Goal: Task Accomplishment & Management: Use online tool/utility

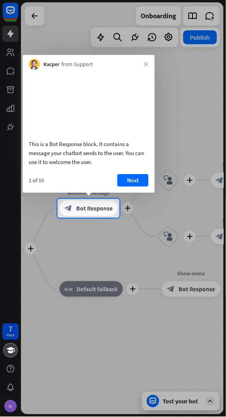
click at [136, 180] on button "Next" at bounding box center [132, 180] width 31 height 12
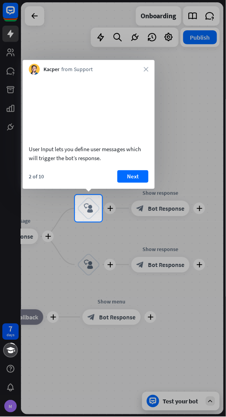
click at [139, 174] on button "Next" at bounding box center [132, 176] width 31 height 12
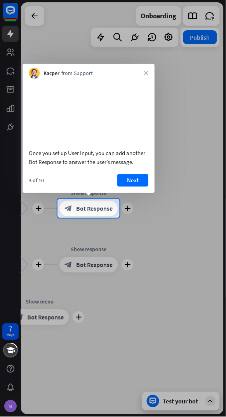
click at [134, 174] on button "Next" at bounding box center [132, 180] width 31 height 12
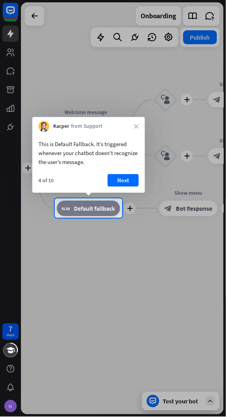
click at [127, 184] on button "Next" at bounding box center [123, 180] width 31 height 12
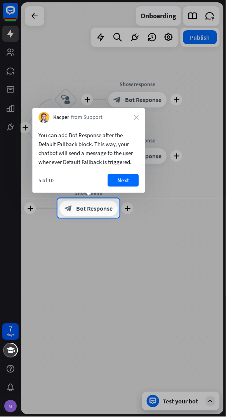
click at [124, 182] on button "Next" at bounding box center [123, 180] width 31 height 12
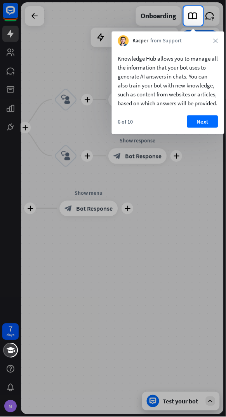
click at [206, 127] on button "Next" at bounding box center [202, 121] width 31 height 12
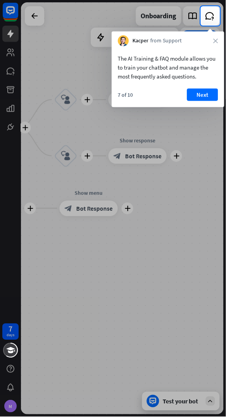
click at [207, 96] on button "Next" at bounding box center [202, 95] width 31 height 12
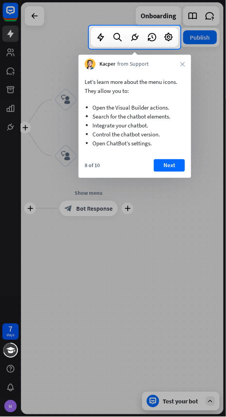
click at [165, 166] on button "Next" at bounding box center [169, 165] width 31 height 12
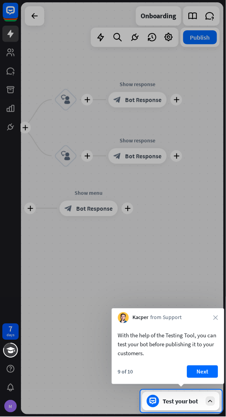
click at [207, 376] on button "Next" at bounding box center [202, 372] width 31 height 12
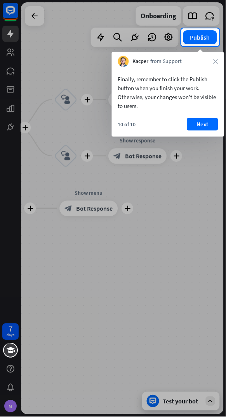
click at [210, 121] on button "Next" at bounding box center [202, 124] width 31 height 12
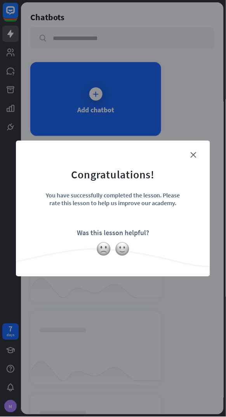
click at [101, 249] on img at bounding box center [103, 249] width 15 height 15
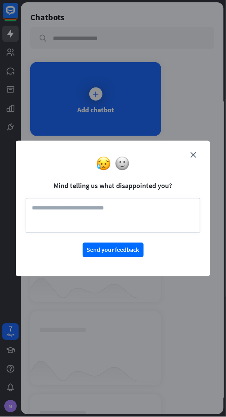
click at [130, 161] on div at bounding box center [113, 163] width 194 height 15
click at [126, 159] on img at bounding box center [122, 163] width 15 height 15
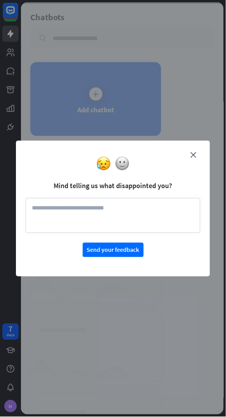
click at [194, 155] on icon "close" at bounding box center [194, 155] width 6 height 6
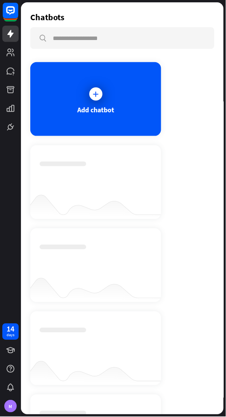
click at [93, 98] on div at bounding box center [95, 93] width 13 height 13
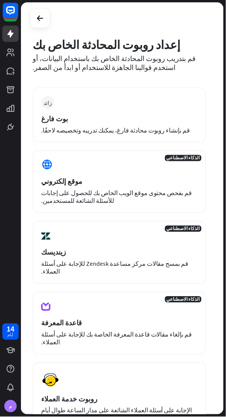
click at [0, 0] on icon at bounding box center [0, 0] width 0 height 0
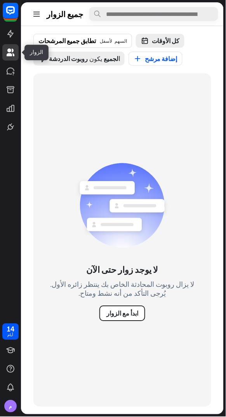
click at [128, 314] on font "ابدأ مع الزوار" at bounding box center [122, 314] width 32 height 8
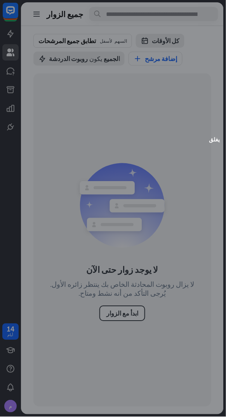
click at [215, 139] on font "يغلق" at bounding box center [214, 138] width 11 height 5
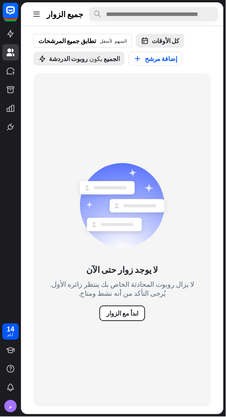
click at [0, 0] on icon at bounding box center [0, 0] width 0 height 0
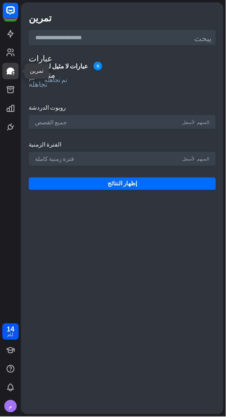
click at [17, 96] on link at bounding box center [10, 90] width 16 height 16
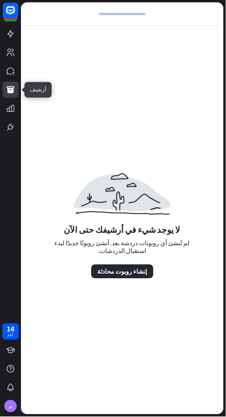
click at [114, 270] on font "إنشاء روبوت محادثة" at bounding box center [123, 272] width 50 height 8
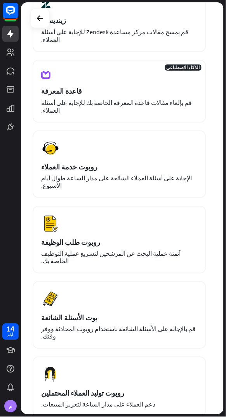
scroll to position [235, 0]
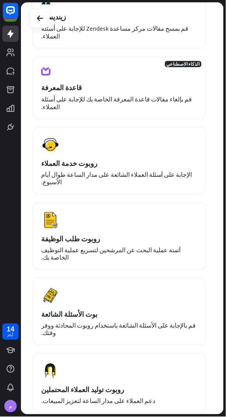
click at [79, 235] on font "روبوت طلب الوظيفة" at bounding box center [70, 239] width 59 height 9
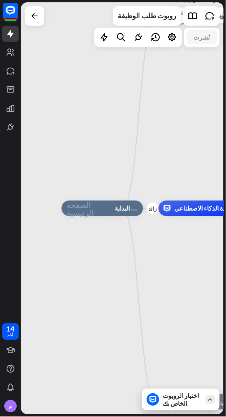
click at [180, 401] on font "اختبار الروبوت الخاص بك" at bounding box center [181, 400] width 36 height 16
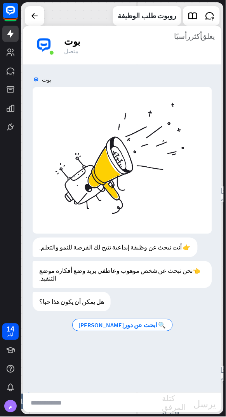
click at [102, 405] on input "text" at bounding box center [92, 402] width 139 height 19
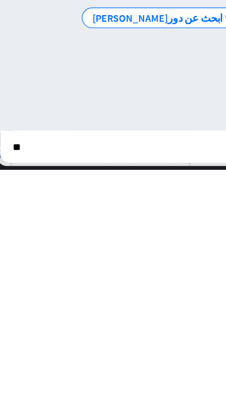
type input "***"
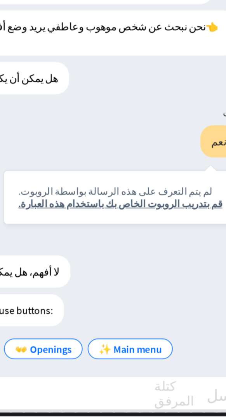
scroll to position [91, 0]
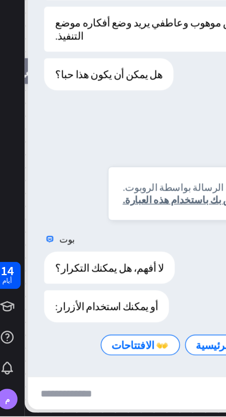
click at [73, 336] on font "عرض JSON" at bounding box center [83, 332] width 28 height 7
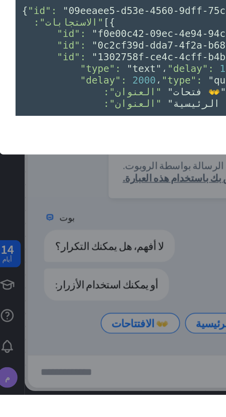
scroll to position [25, 0]
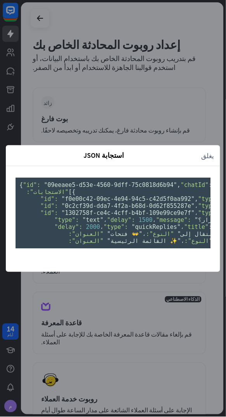
click at [211, 152] on font "يغلق" at bounding box center [208, 155] width 13 height 7
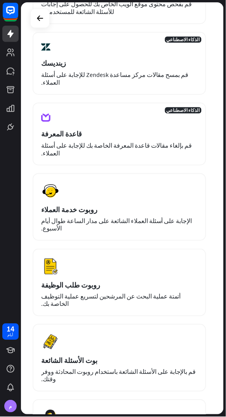
scroll to position [289, 0]
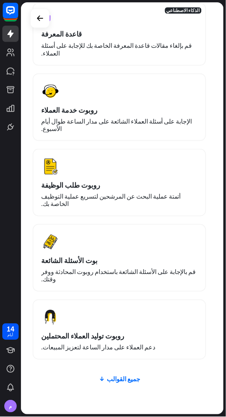
click at [120, 375] on font "جميع القوالب" at bounding box center [123, 379] width 33 height 8
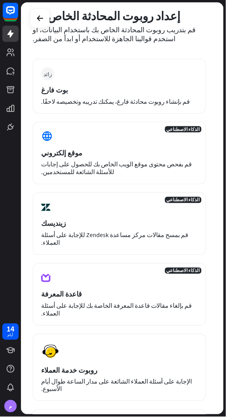
scroll to position [0, 0]
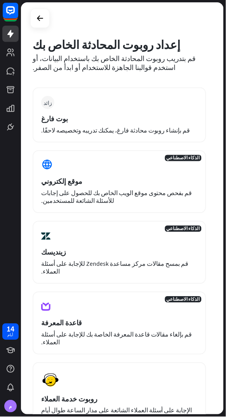
click at [67, 187] on div "الذكاء الاصطناعي موقع إلكتروني قم بفحص محتوى موقع الويب الخاص بك للحصول على إجا…" at bounding box center [120, 181] width 174 height 63
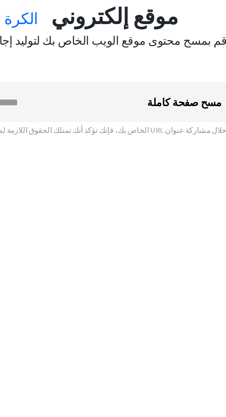
click at [76, 91] on input "text" at bounding box center [86, 98] width 111 height 23
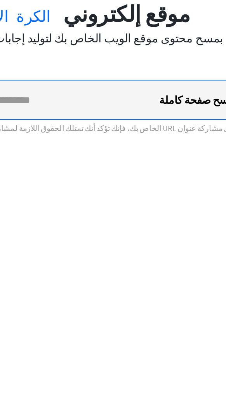
click at [112, 91] on input "text" at bounding box center [86, 98] width 111 height 23
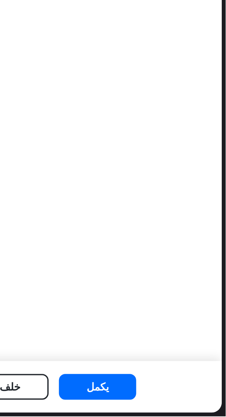
type input "**********"
click at [150, 401] on font "يكمل" at bounding box center [148, 399] width 13 height 8
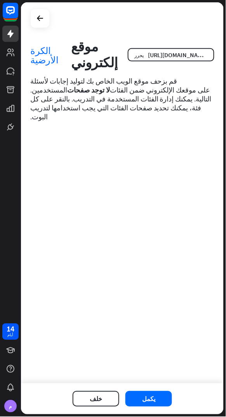
click at [145, 398] on font "يكمل" at bounding box center [148, 399] width 13 height 8
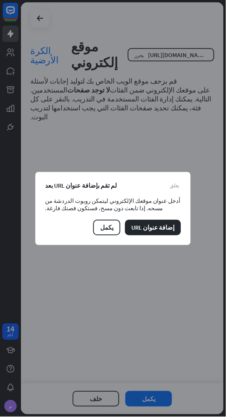
click at [108, 232] on font "يكمل" at bounding box center [106, 228] width 13 height 8
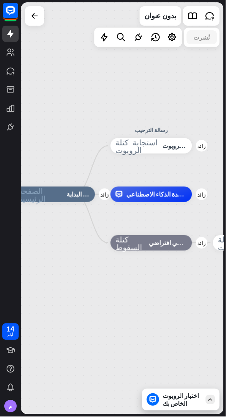
click at [150, 193] on font "مساعدة الذكاء الاصطناعي" at bounding box center [160, 194] width 66 height 8
click at [172, 400] on font "اختبار الروبوت الخاص بك" at bounding box center [181, 400] width 36 height 16
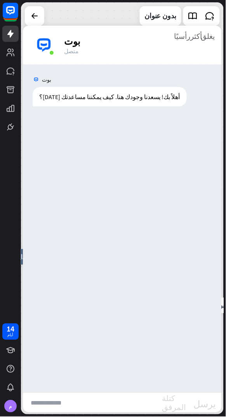
click at [105, 402] on input "text" at bounding box center [92, 402] width 139 height 19
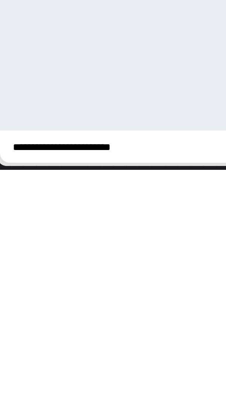
type input "**********"
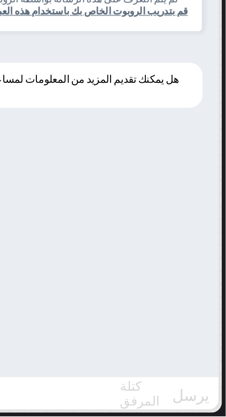
click at [144, 405] on input "text" at bounding box center [92, 402] width 139 height 19
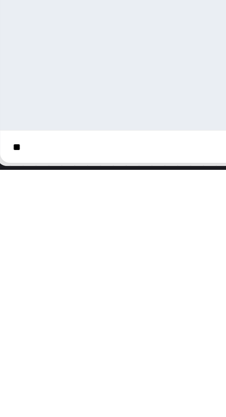
type input "***"
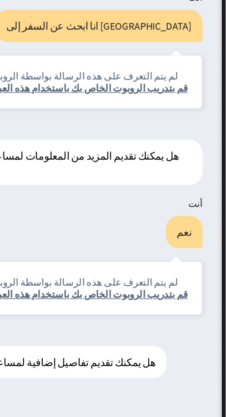
click at [113, 174] on font "قم بتدريب الروبوت الخاص بك باستخدام هذه العبارة." at bounding box center [141, 172] width 123 height 7
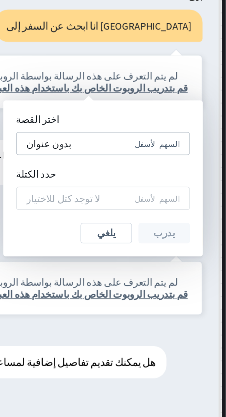
click at [118, 206] on font "بدون عنوان" at bounding box center [119, 205] width 27 height 7
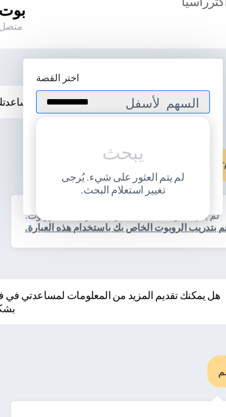
type input "**********"
click at [112, 198] on div "بوت" at bounding box center [122, 196] width 199 height 15
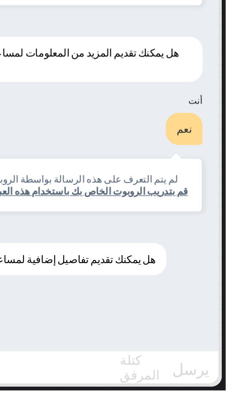
click at [178, 408] on font "كتلة المرفق" at bounding box center [174, 402] width 24 height 17
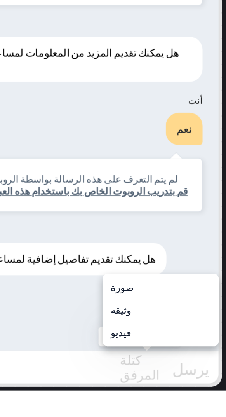
click at [162, 352] on font "صورة" at bounding box center [164, 354] width 14 height 7
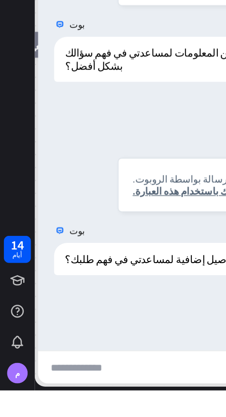
click at [15, 356] on link at bounding box center [10, 350] width 16 height 16
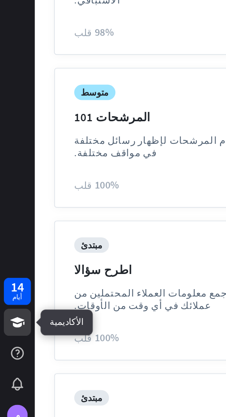
scroll to position [103, 0]
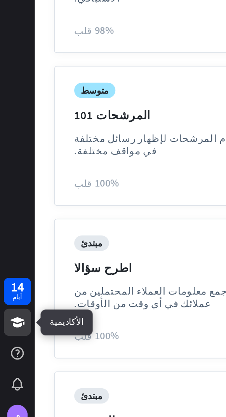
click at [9, 407] on font "م" at bounding box center [10, 407] width 3 height 6
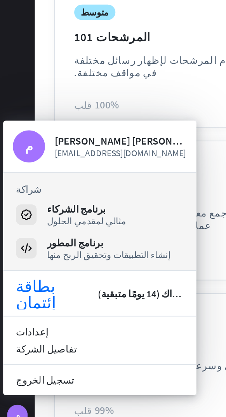
scroll to position [151, 0]
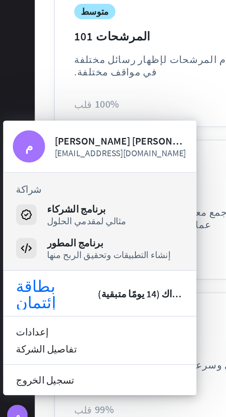
click at [22, 366] on font "تفاصيل الشركة" at bounding box center [28, 366] width 37 height 7
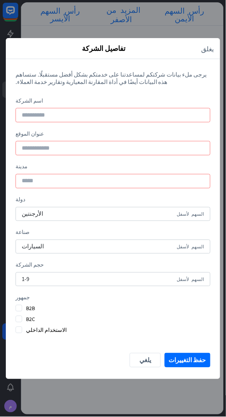
click at [145, 363] on font "يلغي" at bounding box center [145, 360] width 12 height 8
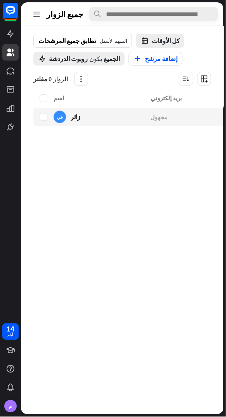
click at [9, 28] on link at bounding box center [10, 34] width 16 height 16
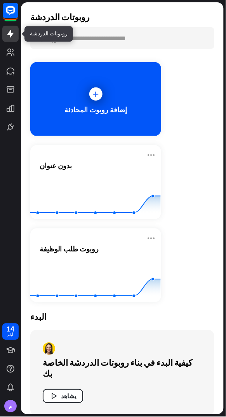
click at [92, 93] on icon at bounding box center [96, 94] width 8 height 8
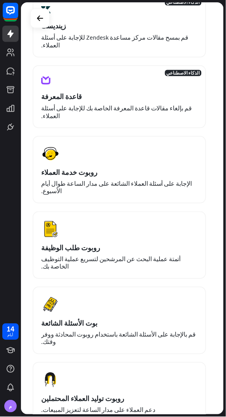
scroll to position [233, 0]
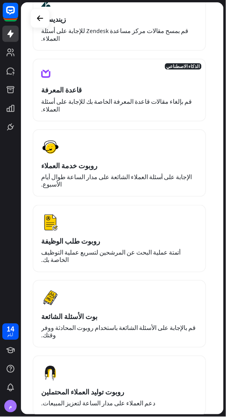
click at [163, 205] on div "معاينة روبوت طلب الوظيفة أتمتة عملية البحث عن المرشحين لتسريع عملية التوظيف الخ…" at bounding box center [120, 239] width 174 height 68
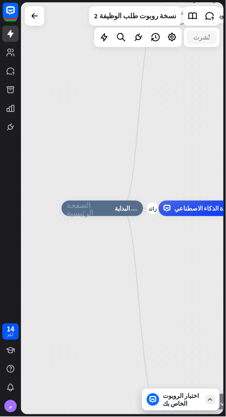
click at [84, 202] on font "الصفحة الرئيسية_2" at bounding box center [80, 209] width 27 height 16
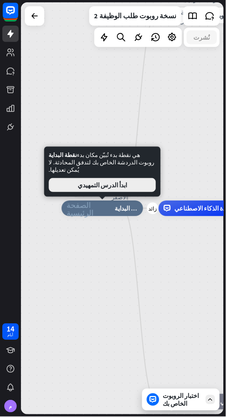
click at [79, 187] on font "ابدأ الدرس التمهيدي" at bounding box center [102, 185] width 49 height 8
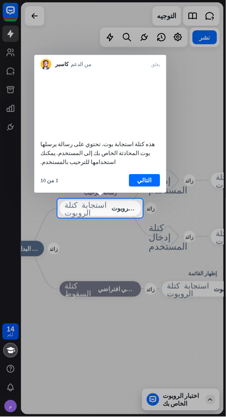
click at [133, 182] on button "التالي" at bounding box center [144, 180] width 31 height 12
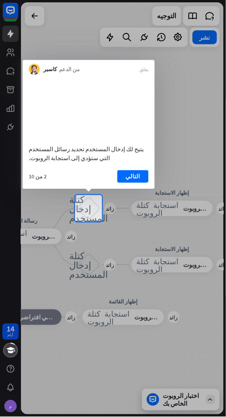
click at [130, 179] on font "التالي" at bounding box center [133, 176] width 14 height 7
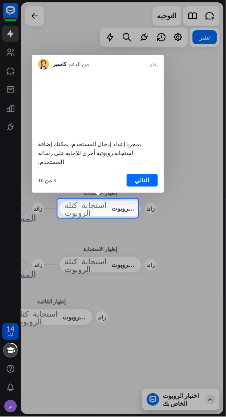
click at [136, 178] on font "التالي" at bounding box center [142, 179] width 14 height 7
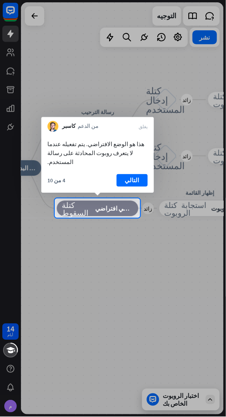
click at [126, 184] on font "التالي" at bounding box center [132, 180] width 14 height 11
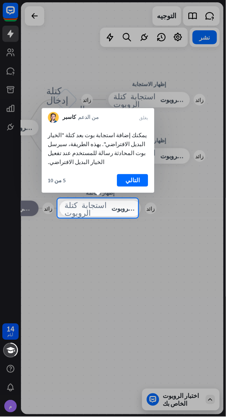
click at [124, 176] on button "التالي" at bounding box center [132, 180] width 31 height 12
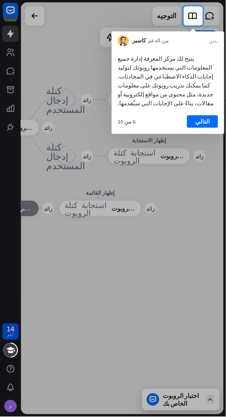
click at [204, 123] on font "التالي" at bounding box center [202, 121] width 14 height 7
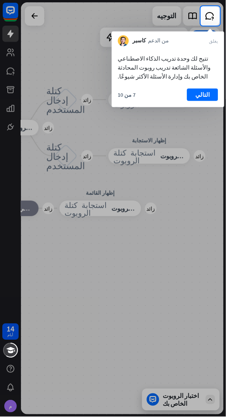
click at [206, 94] on font "التالي" at bounding box center [202, 94] width 14 height 7
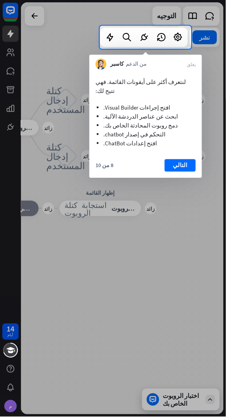
click at [174, 160] on font "التالي" at bounding box center [180, 165] width 14 height 11
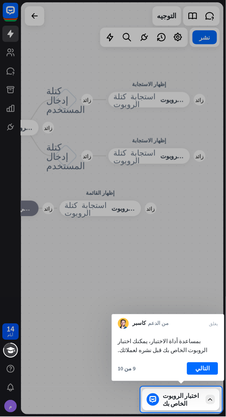
click at [202, 368] on font "التالي" at bounding box center [202, 368] width 14 height 7
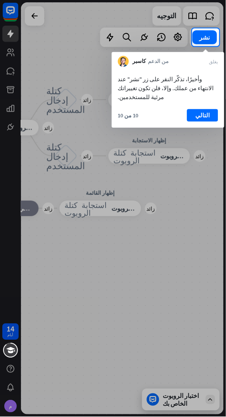
click at [202, 112] on font "التالي" at bounding box center [202, 115] width 14 height 7
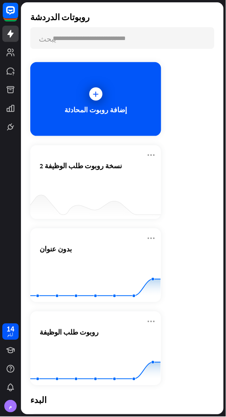
click at [69, 263] on icon at bounding box center [96, 263] width 154 height 0
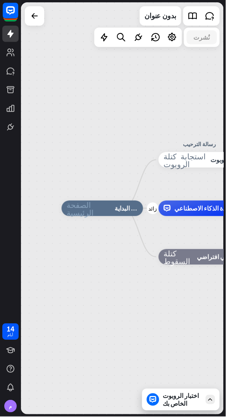
click at [191, 210] on font "مساعدة الذكاء الاصطناعي" at bounding box center [208, 209] width 66 height 8
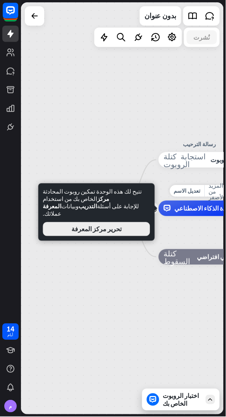
click at [78, 228] on button "تحرير مركز المعرفة" at bounding box center [96, 229] width 107 height 14
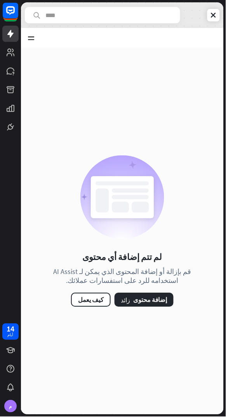
click at [140, 297] on font "إضافة محتوى" at bounding box center [150, 300] width 34 height 8
click at [91, 303] on font "كيف يعمل" at bounding box center [91, 300] width 26 height 8
